Goal: Transaction & Acquisition: Purchase product/service

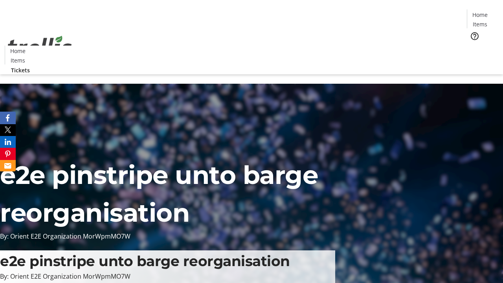
click at [473, 46] on span "Tickets" at bounding box center [482, 50] width 19 height 8
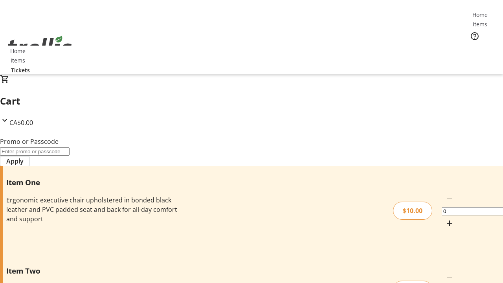
click at [445, 218] on mat-icon "Increment by one" at bounding box center [449, 222] width 9 height 9
type input "1"
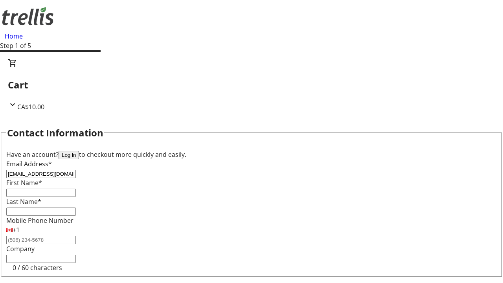
type input "[EMAIL_ADDRESS][DOMAIN_NAME]"
type input "[PERSON_NAME]"
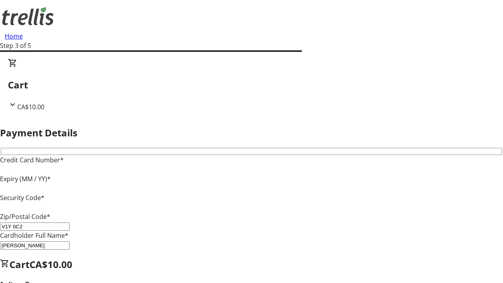
type input "V1Y 0C2"
